Goal: Information Seeking & Learning: Learn about a topic

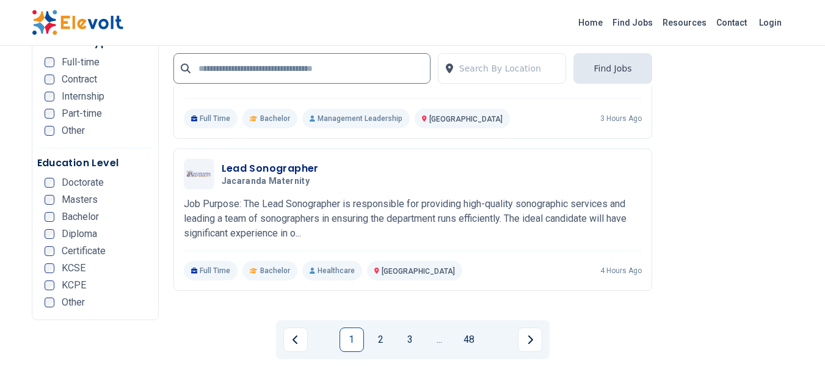
scroll to position [2452, 0]
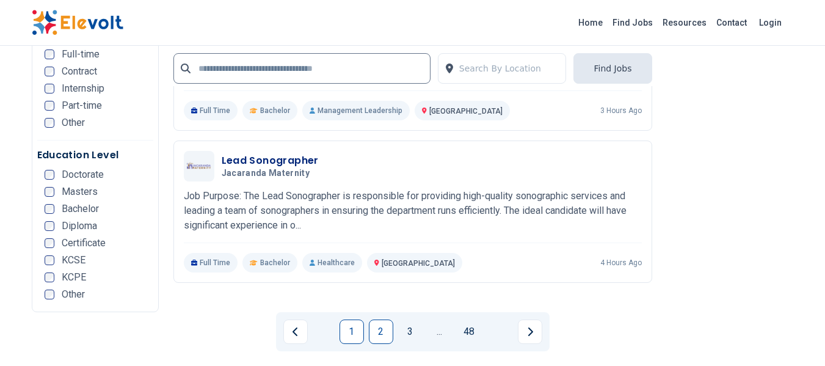
click at [369, 319] on link "2" at bounding box center [381, 331] width 24 height 24
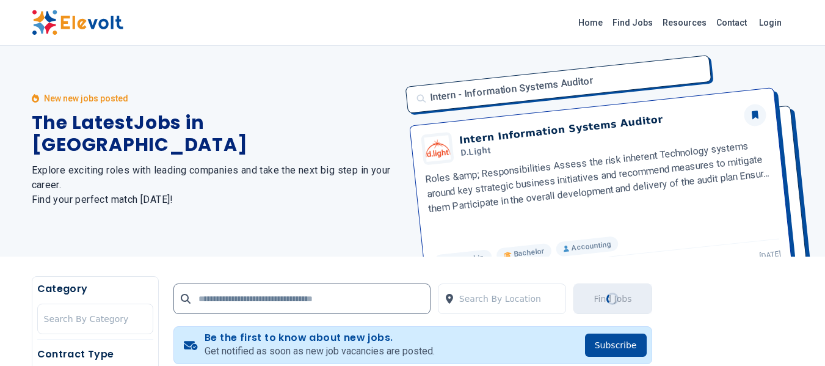
scroll to position [0, 0]
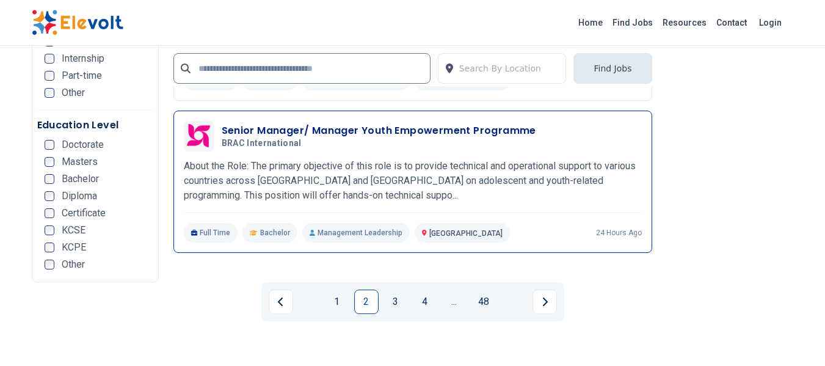
scroll to position [2488, 0]
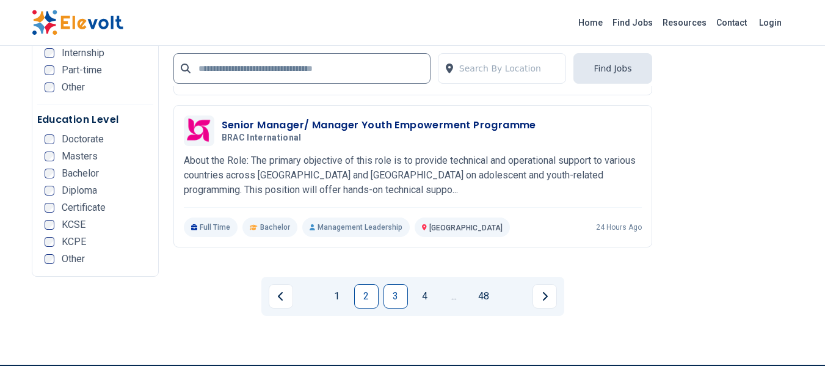
click at [390, 284] on link "3" at bounding box center [395, 296] width 24 height 24
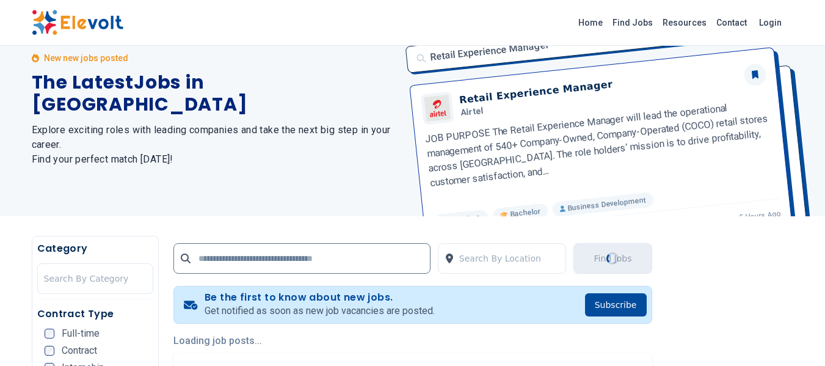
scroll to position [0, 0]
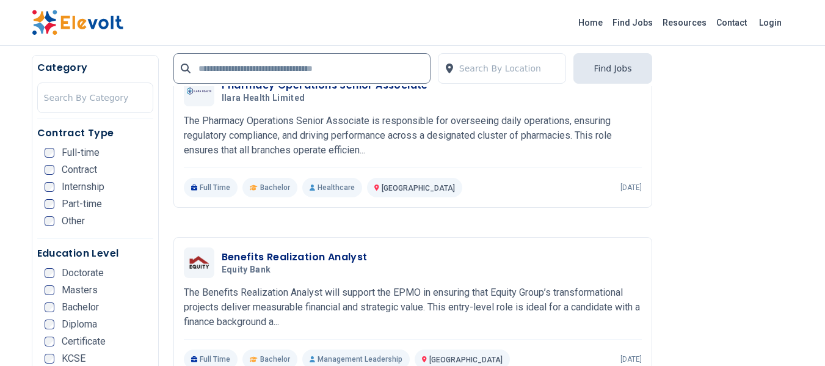
scroll to position [2198, 0]
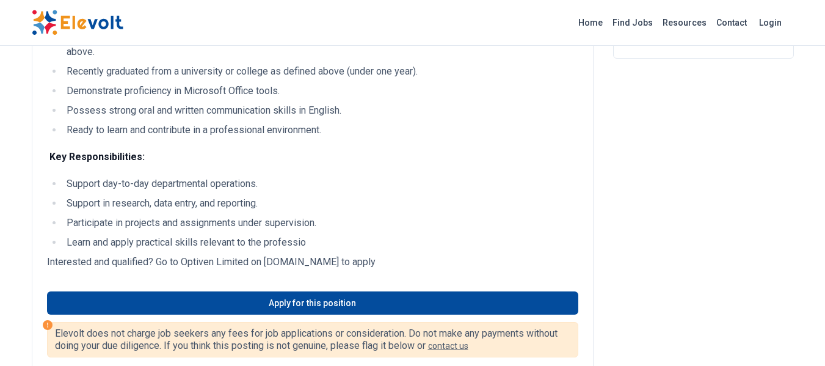
scroll to position [285, 0]
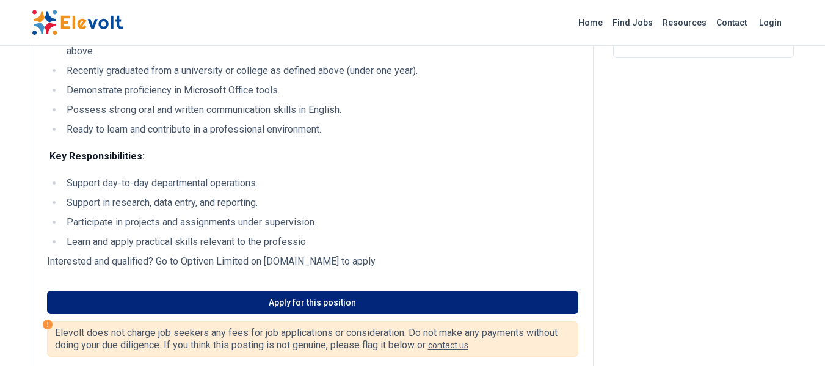
click at [255, 304] on link "Apply for this position" at bounding box center [312, 302] width 531 height 23
